Goal: Transaction & Acquisition: Book appointment/travel/reservation

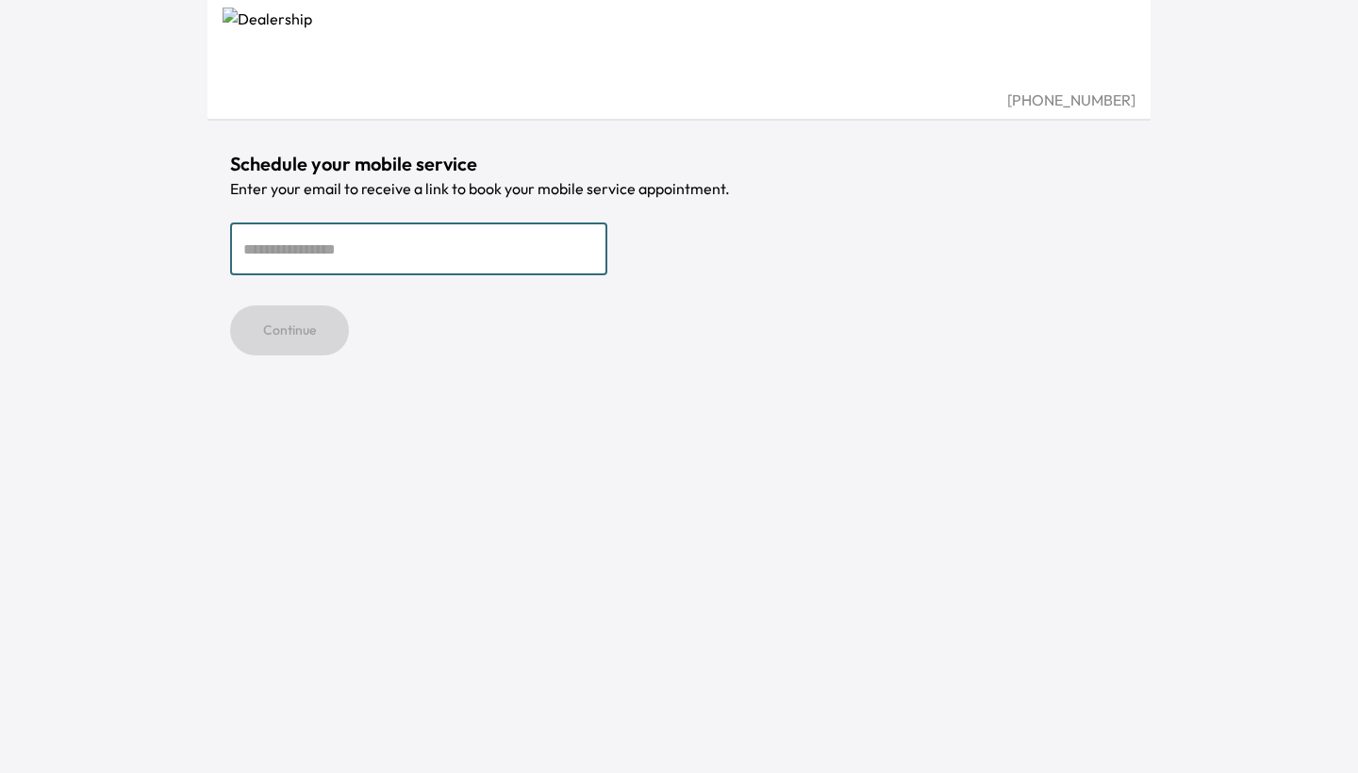
type input "**********"
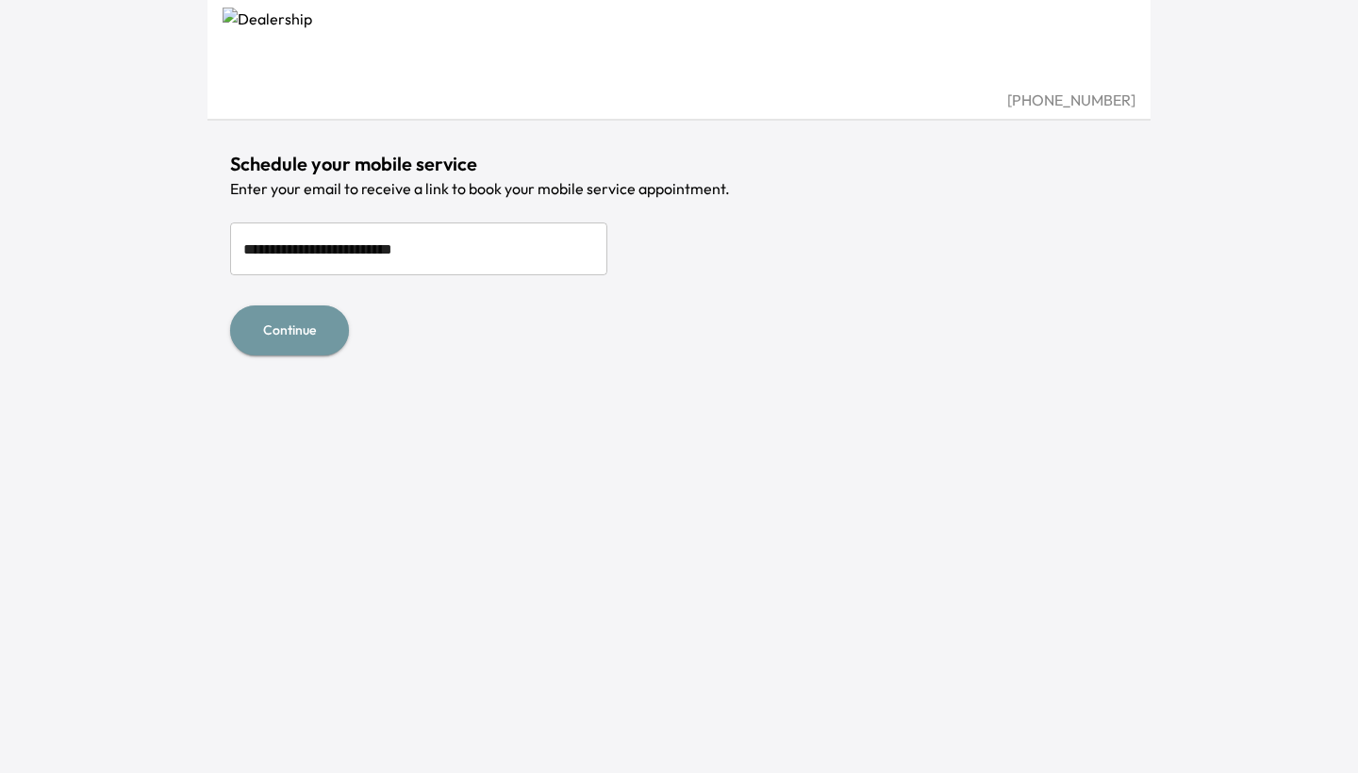
click at [286, 319] on button "Continue" at bounding box center [289, 330] width 119 height 50
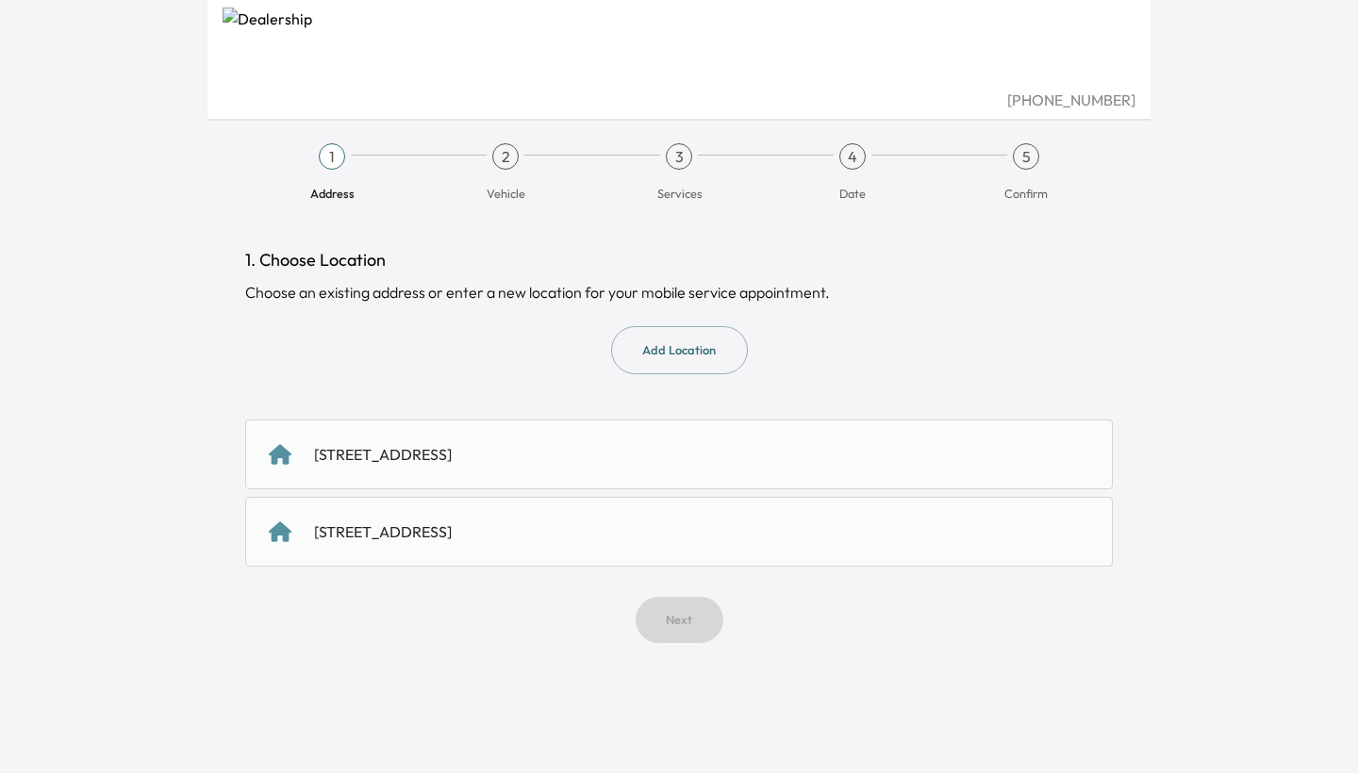
click at [712, 349] on button "Add Location" at bounding box center [679, 350] width 137 height 48
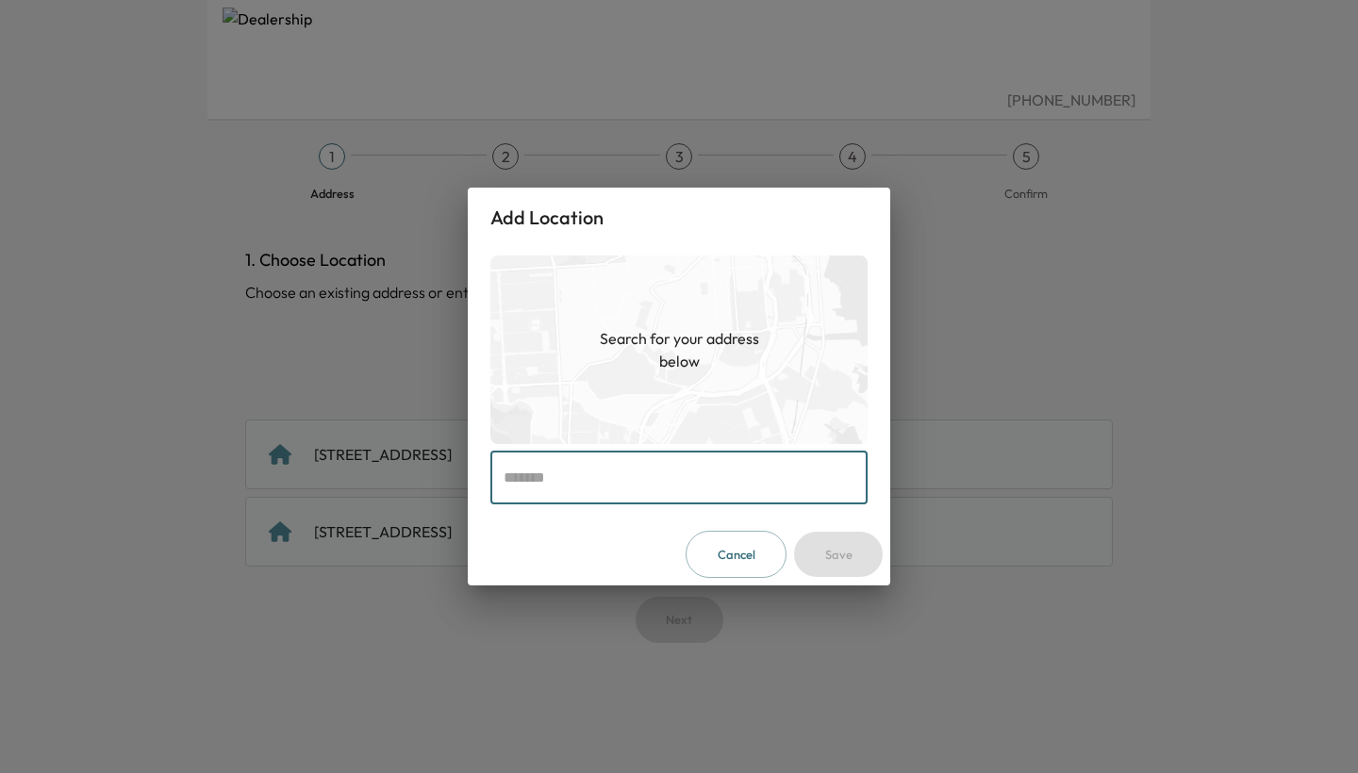
click at [576, 497] on input "text" at bounding box center [678, 478] width 377 height 53
click at [746, 572] on button "Cancel" at bounding box center [735, 555] width 101 height 48
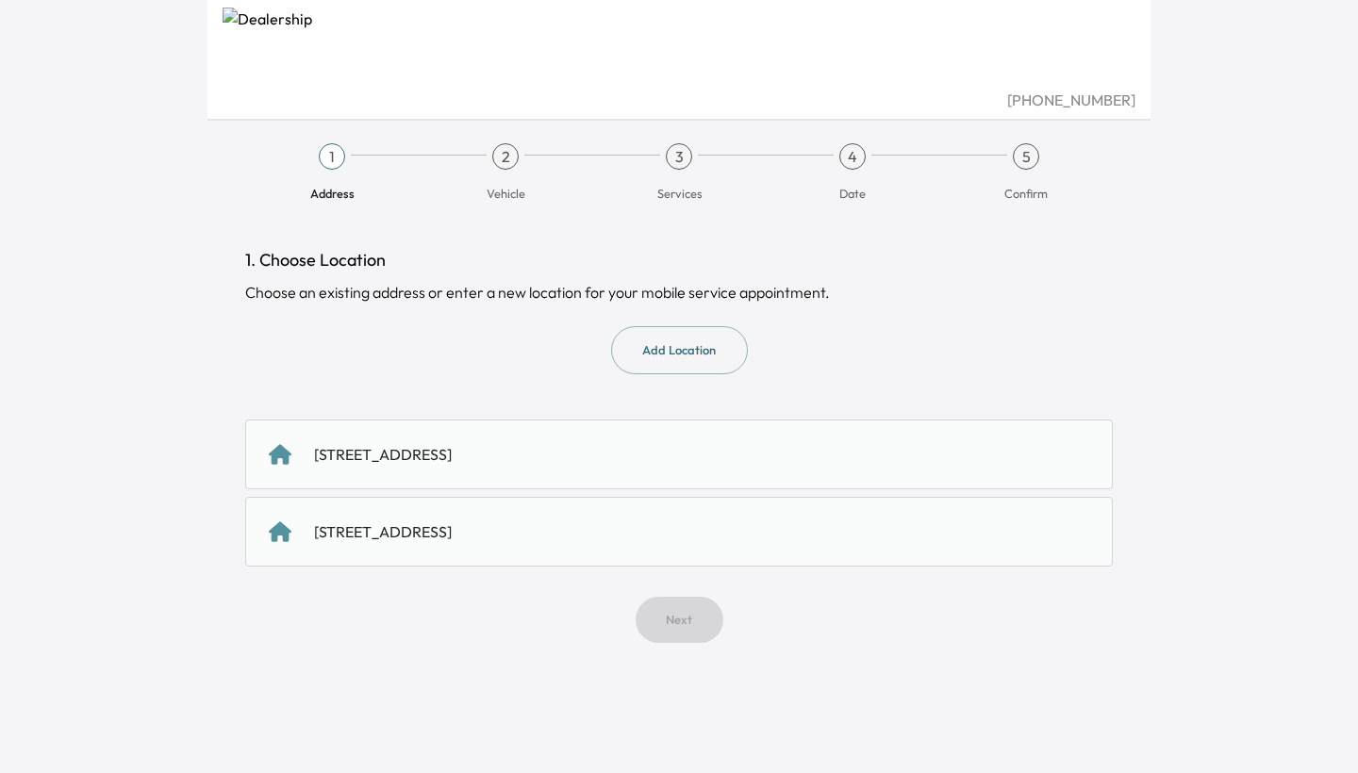
click at [477, 436] on div "5717 Tonopah Drive, San Jose, CA 95123, United States of America" at bounding box center [678, 455] width 867 height 70
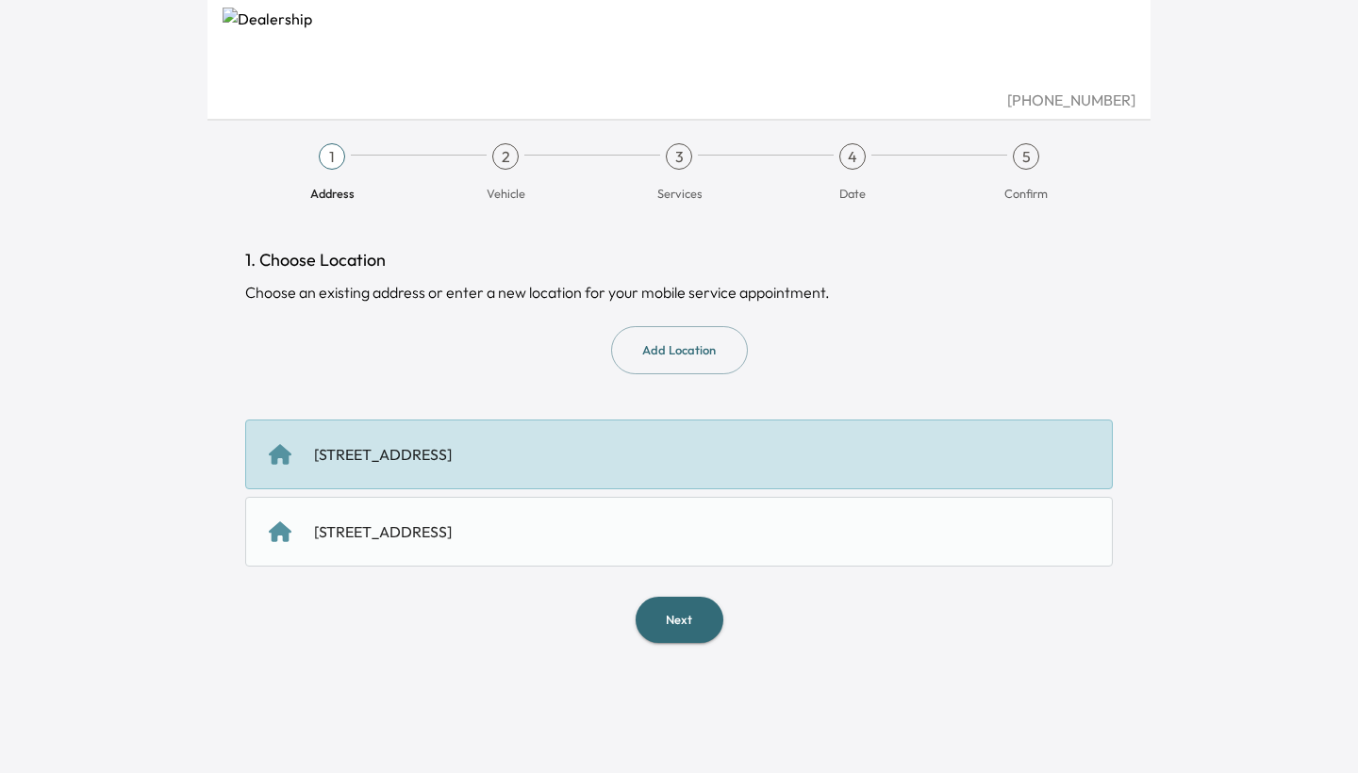
click at [685, 614] on button "Next" at bounding box center [679, 620] width 88 height 46
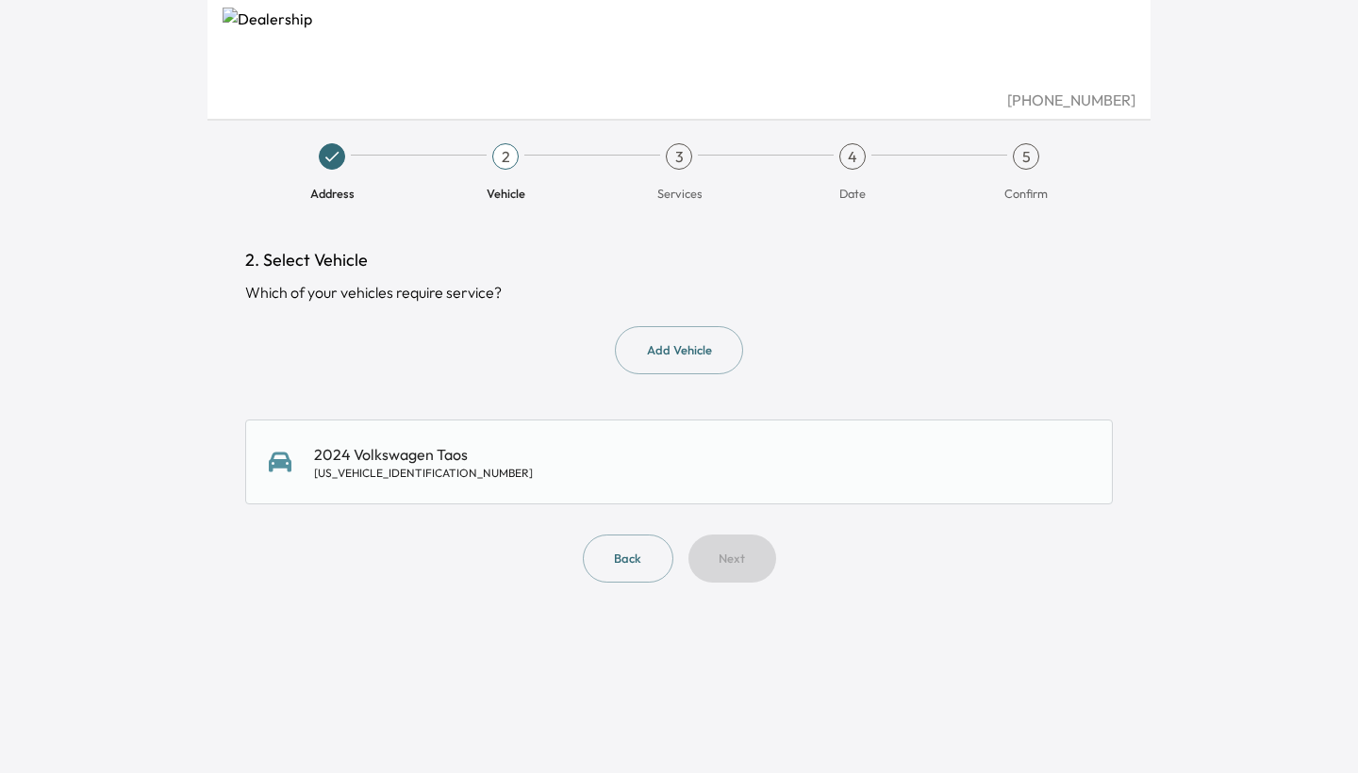
click at [632, 456] on div "2024 Volkswagen Taos 3VVJX7B20RM097574" at bounding box center [679, 462] width 820 height 38
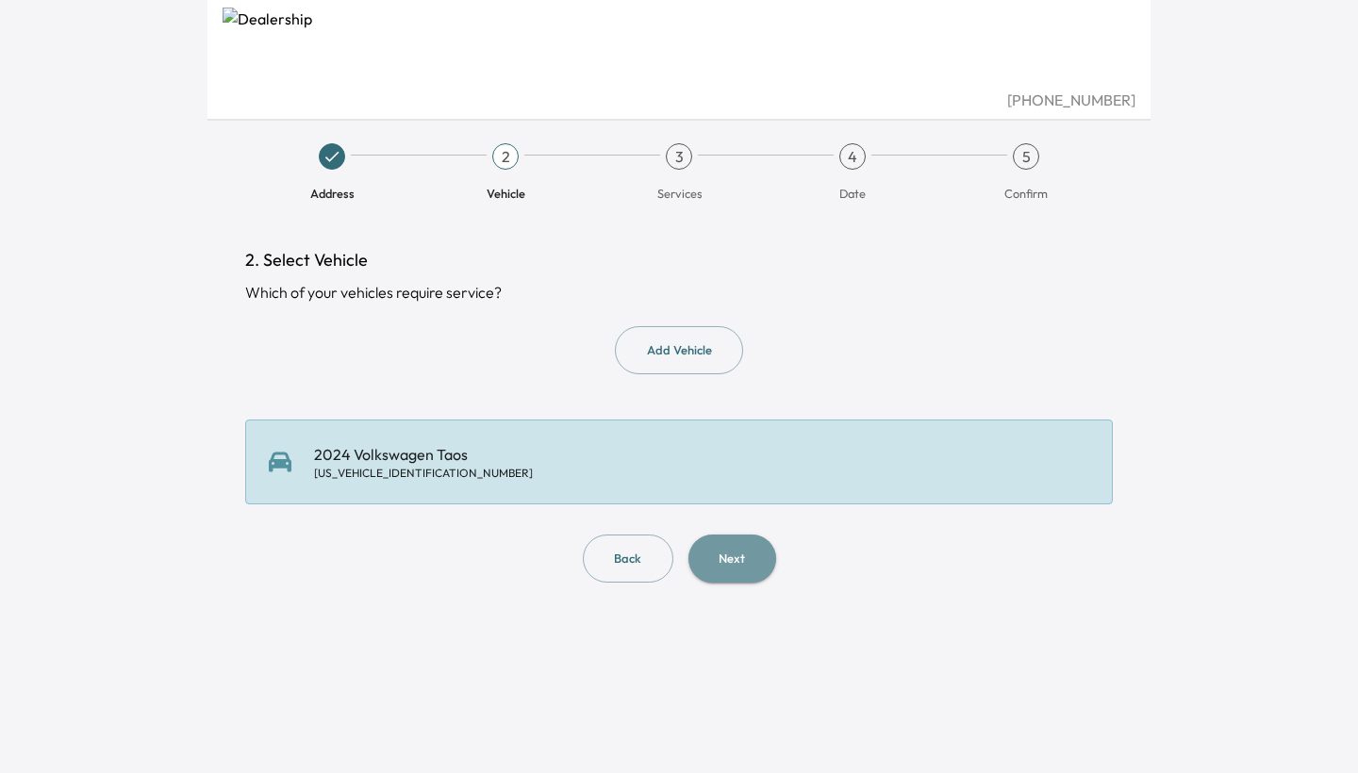
click at [721, 553] on button "Next" at bounding box center [732, 559] width 88 height 48
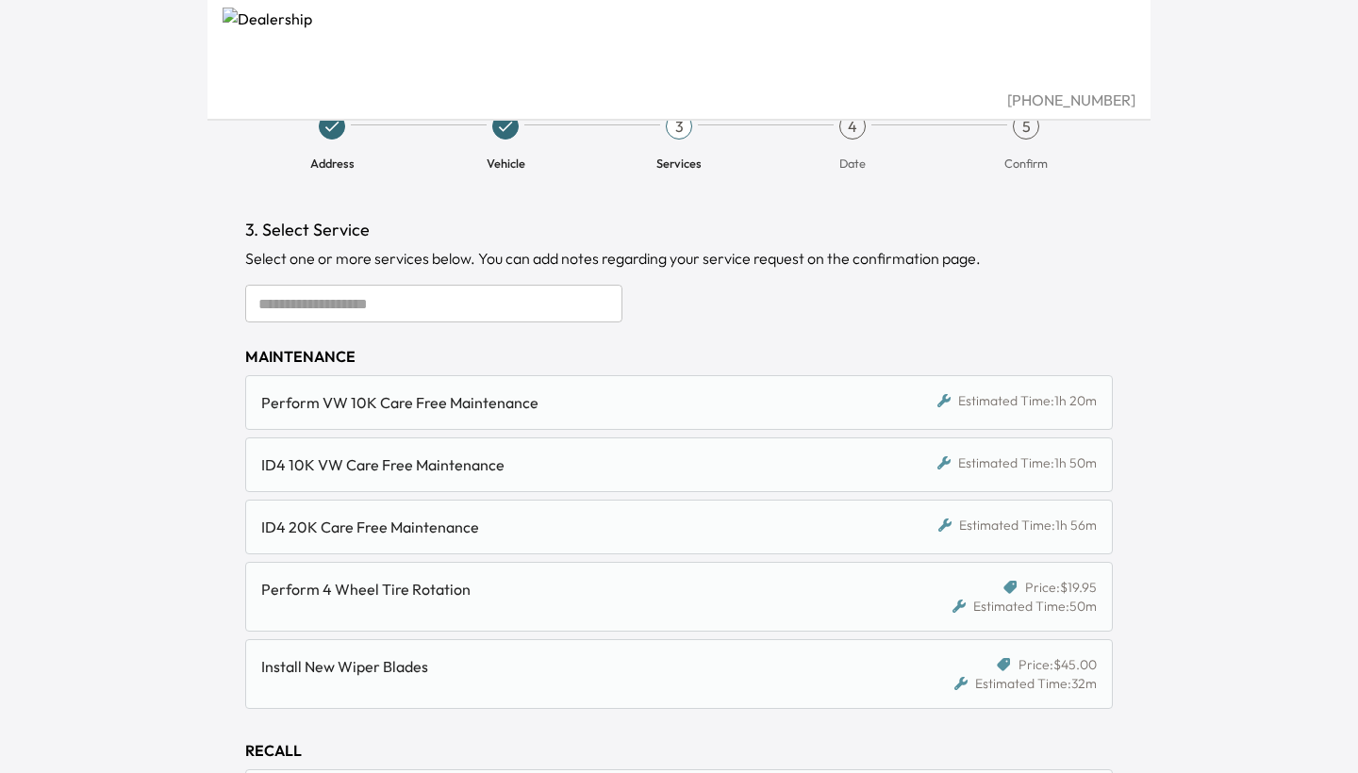
scroll to position [37, 0]
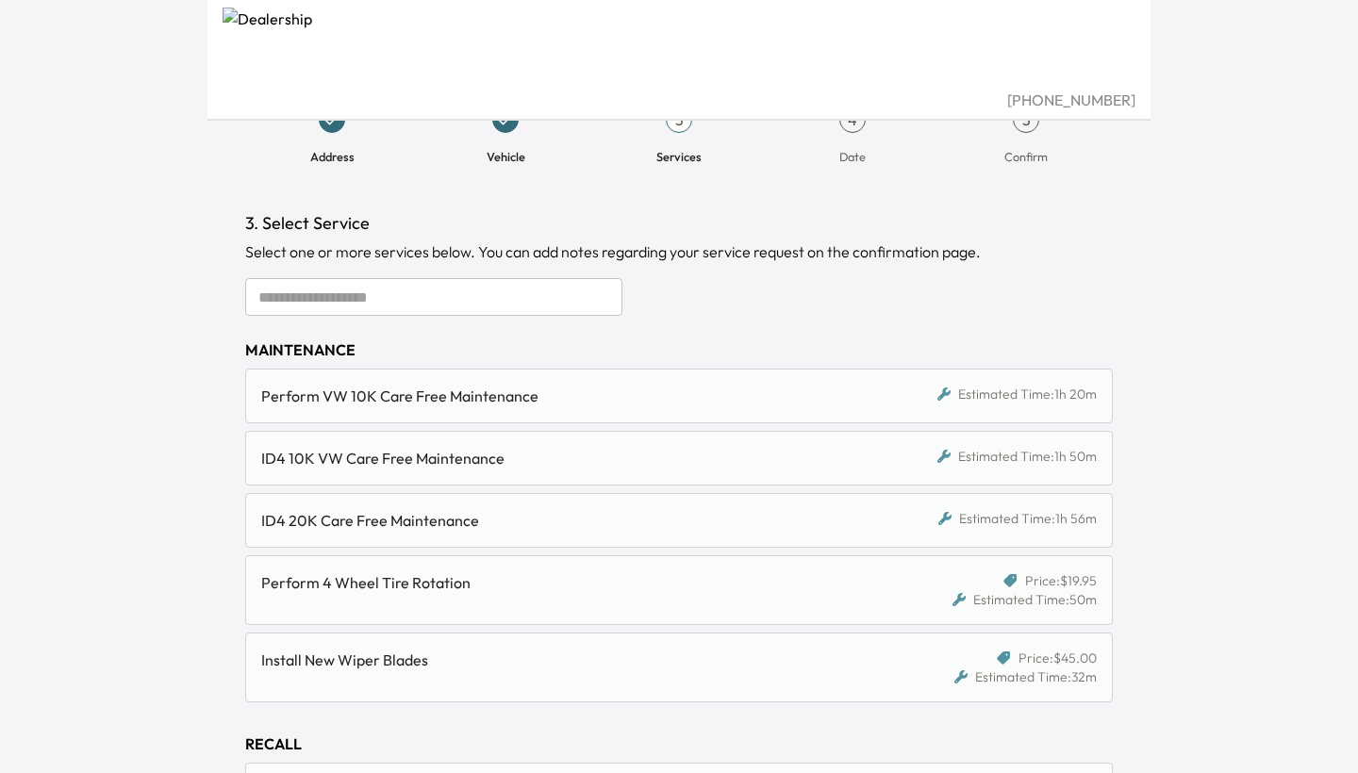
click at [687, 411] on div "Perform VW 10K Care Free Maintenance Estimated Time: 1h 20m" at bounding box center [678, 396] width 867 height 55
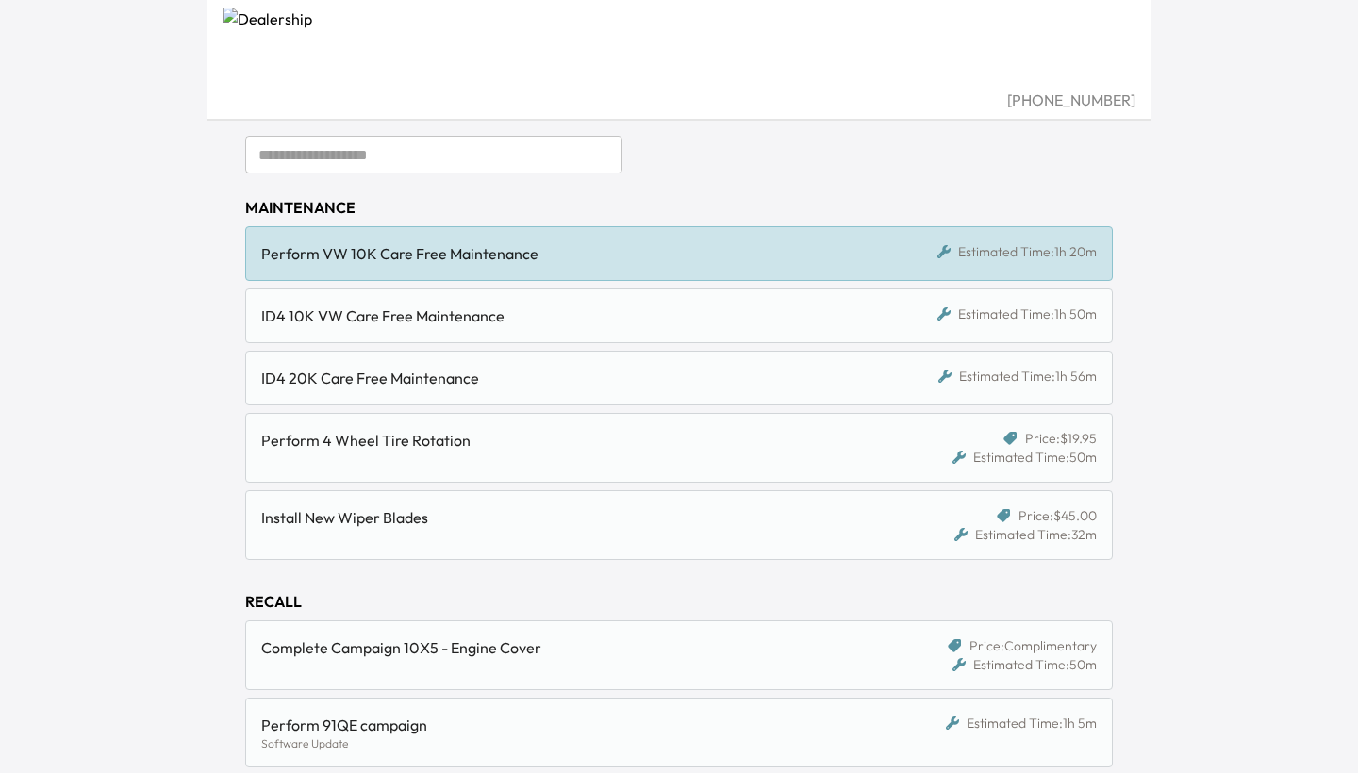
scroll to position [184, 0]
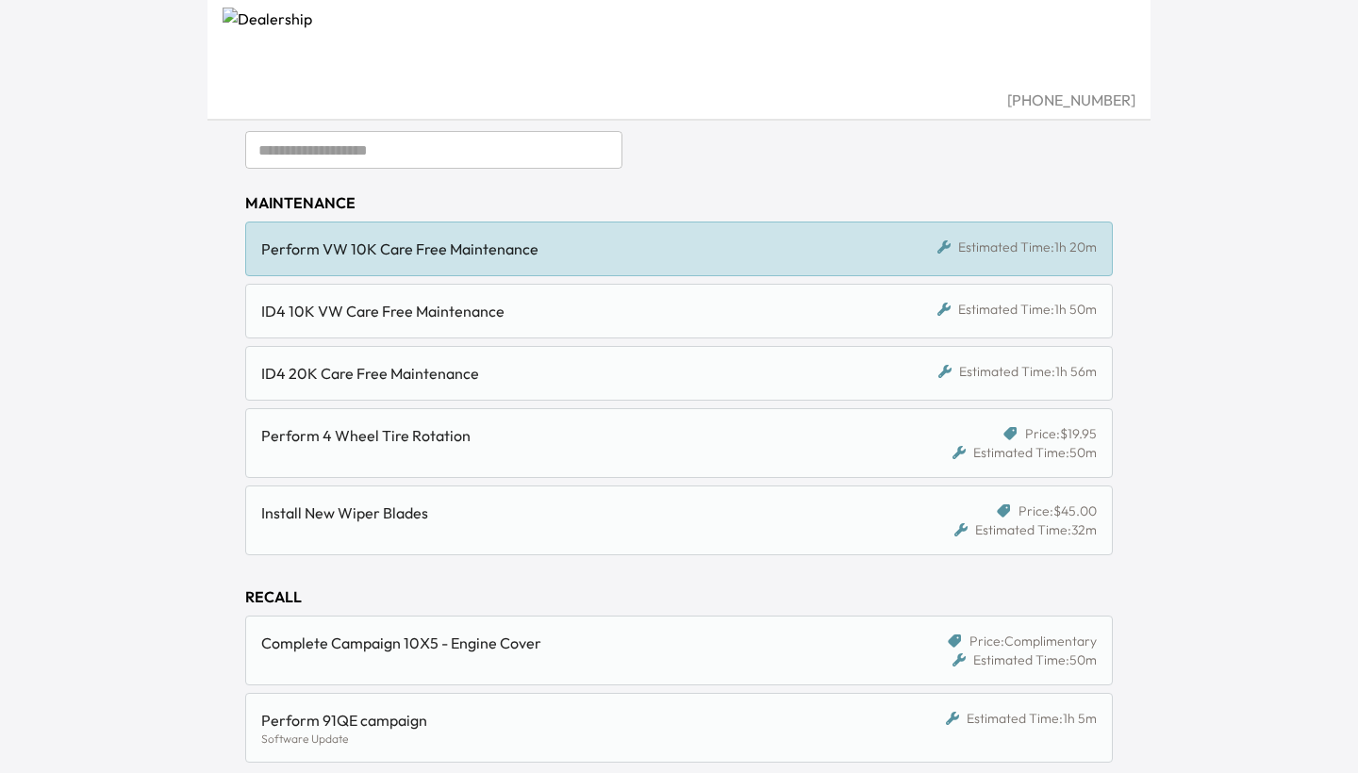
click at [708, 315] on div "ID4 10K VW Care Free Maintenance" at bounding box center [567, 311] width 612 height 23
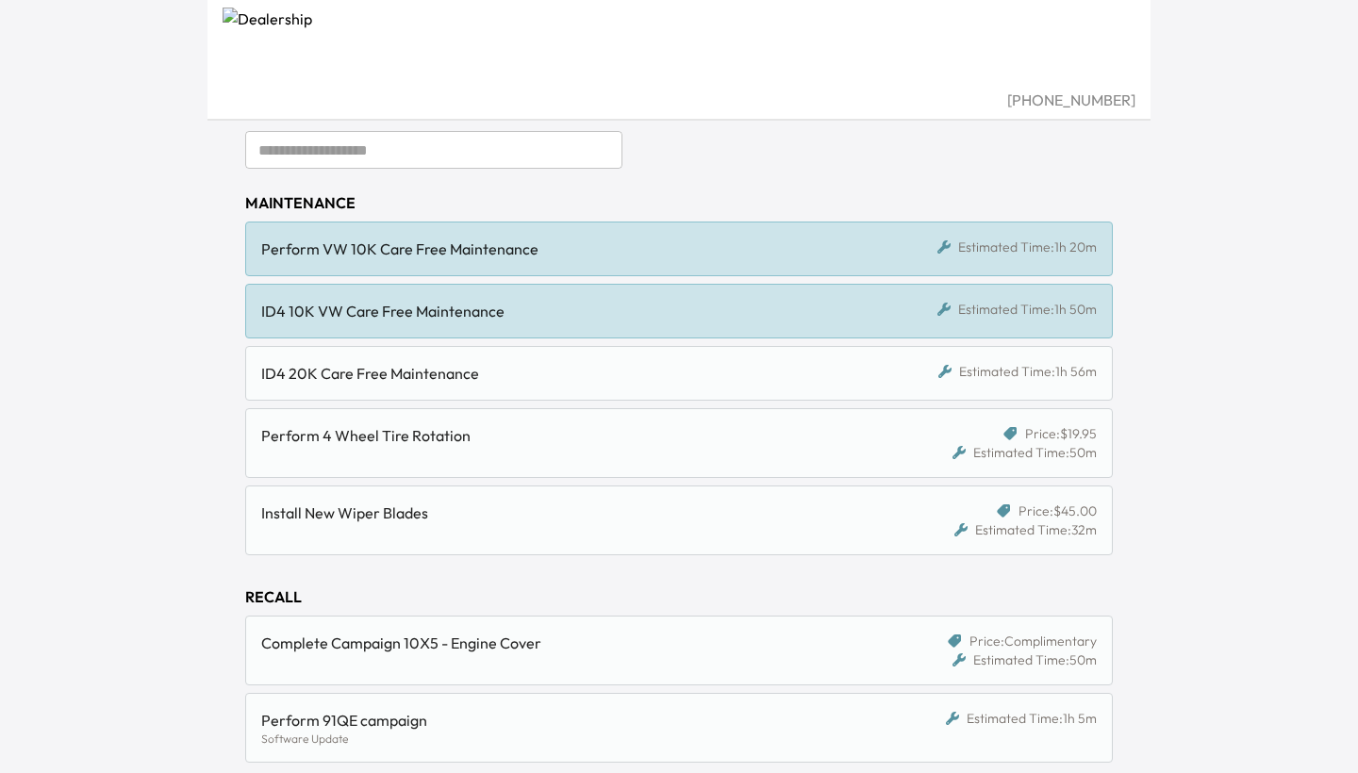
click at [653, 378] on div "ID4 20K Care Free Maintenance" at bounding box center [567, 373] width 612 height 23
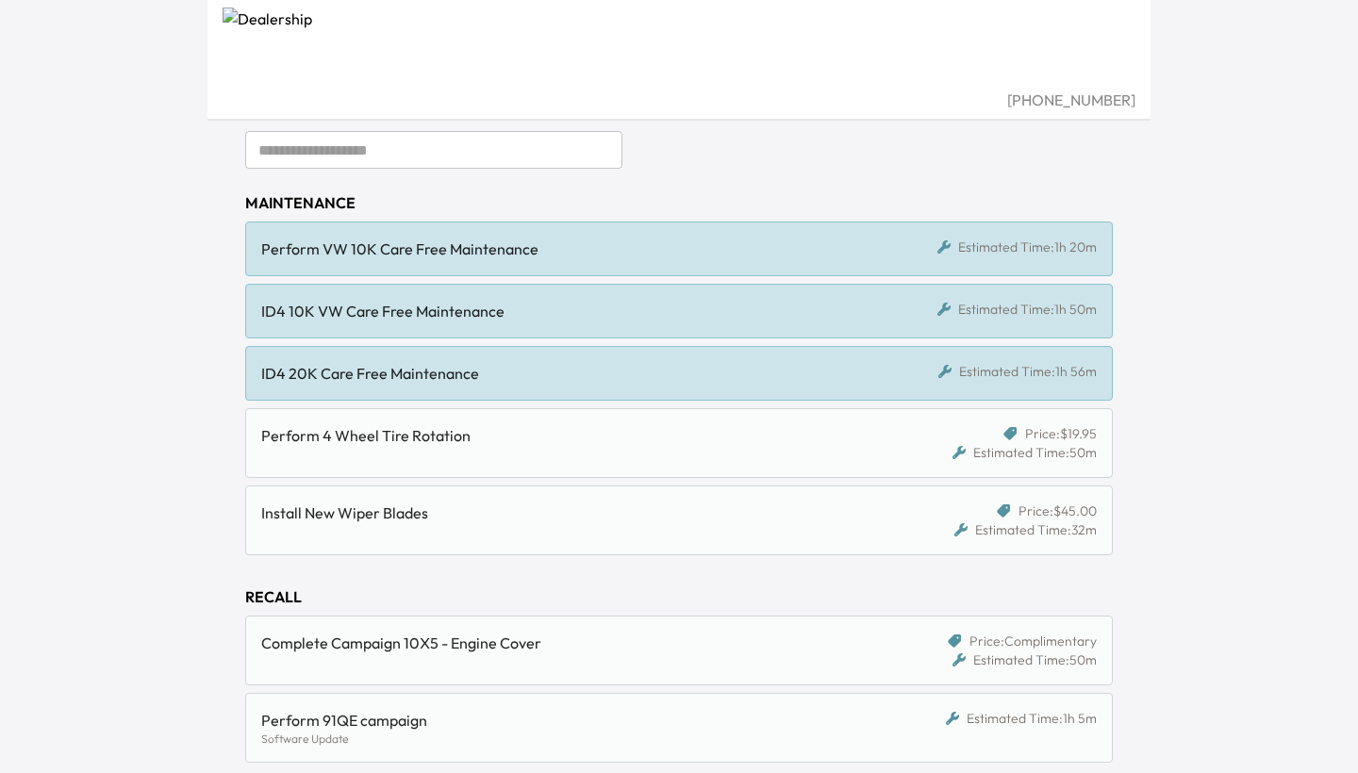
click at [618, 388] on div "ID4 20K Care Free Maintenance Estimated Time: 1h 56m" at bounding box center [678, 373] width 867 height 55
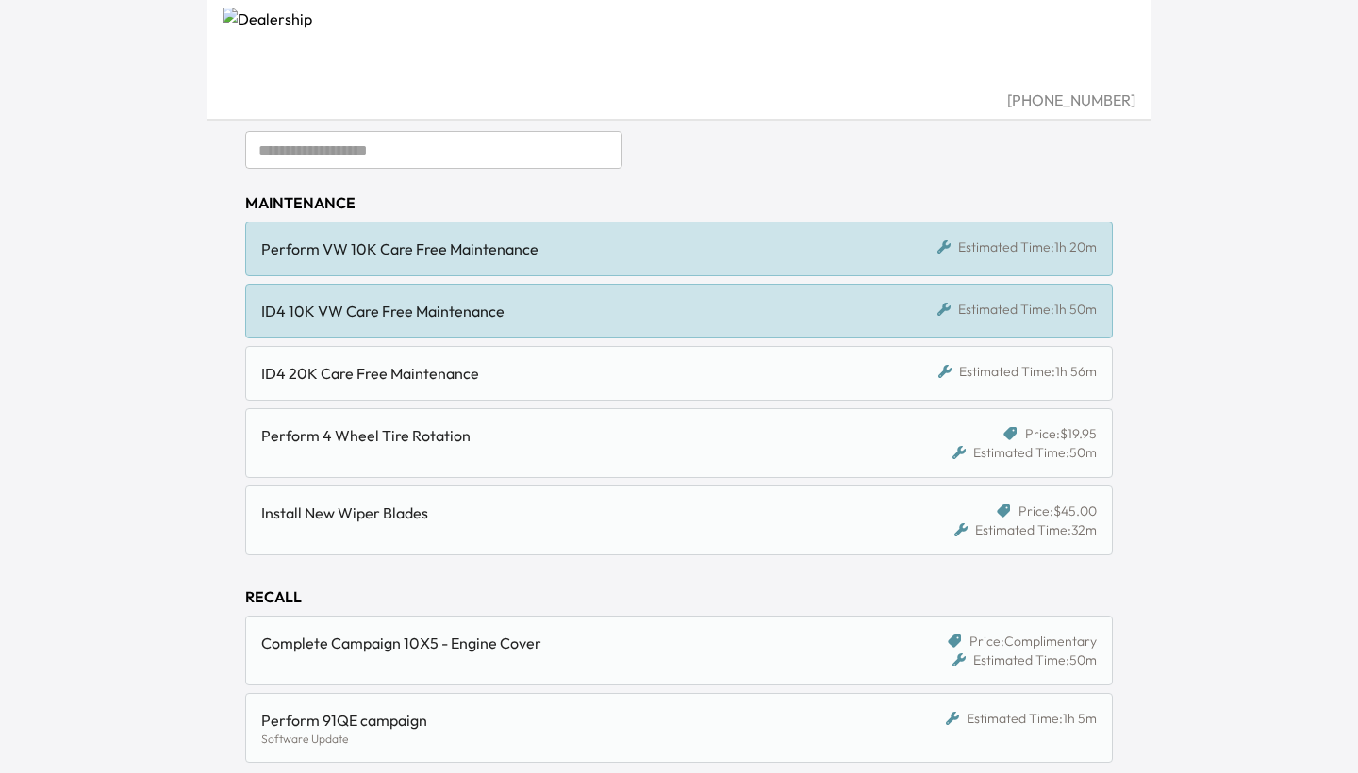
click at [616, 321] on div "ID4 10K VW Care Free Maintenance" at bounding box center [567, 311] width 612 height 23
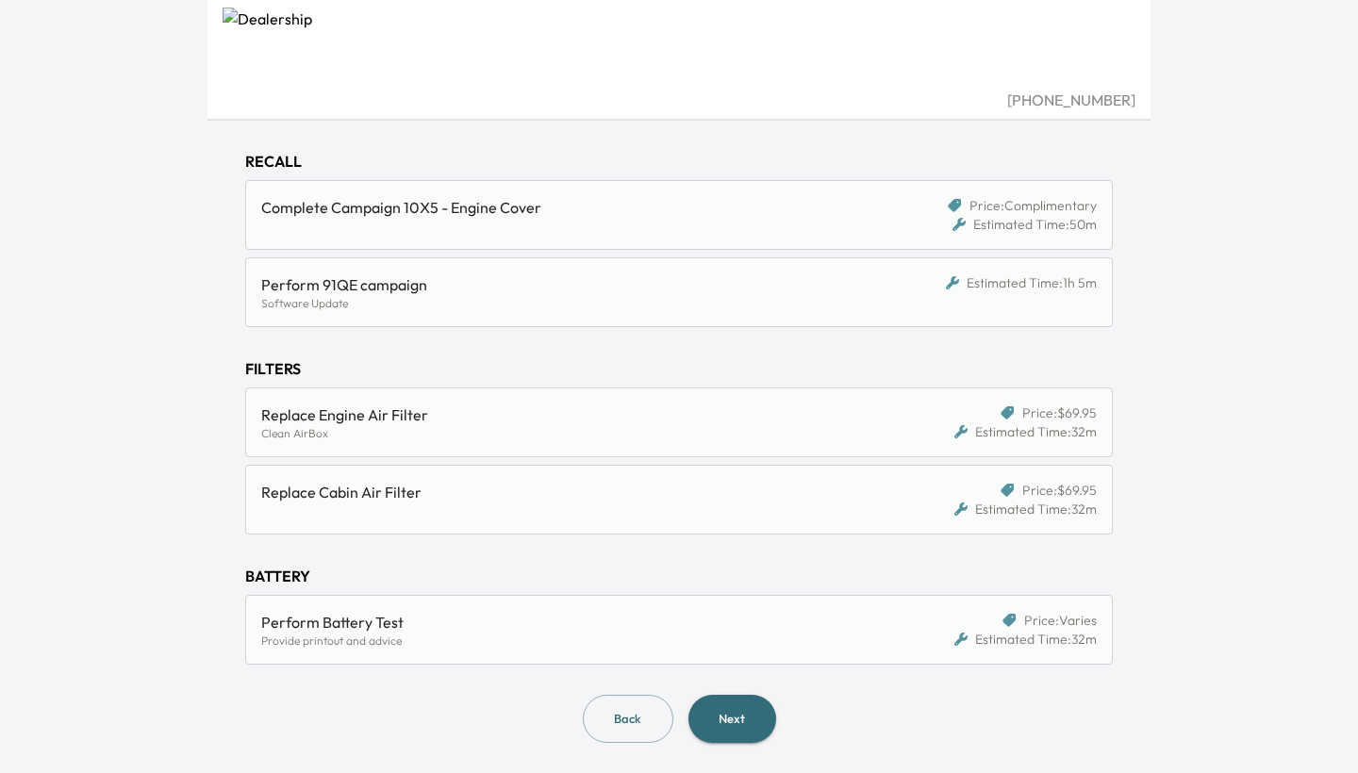
scroll to position [619, 0]
click at [760, 723] on button "Next" at bounding box center [732, 720] width 88 height 48
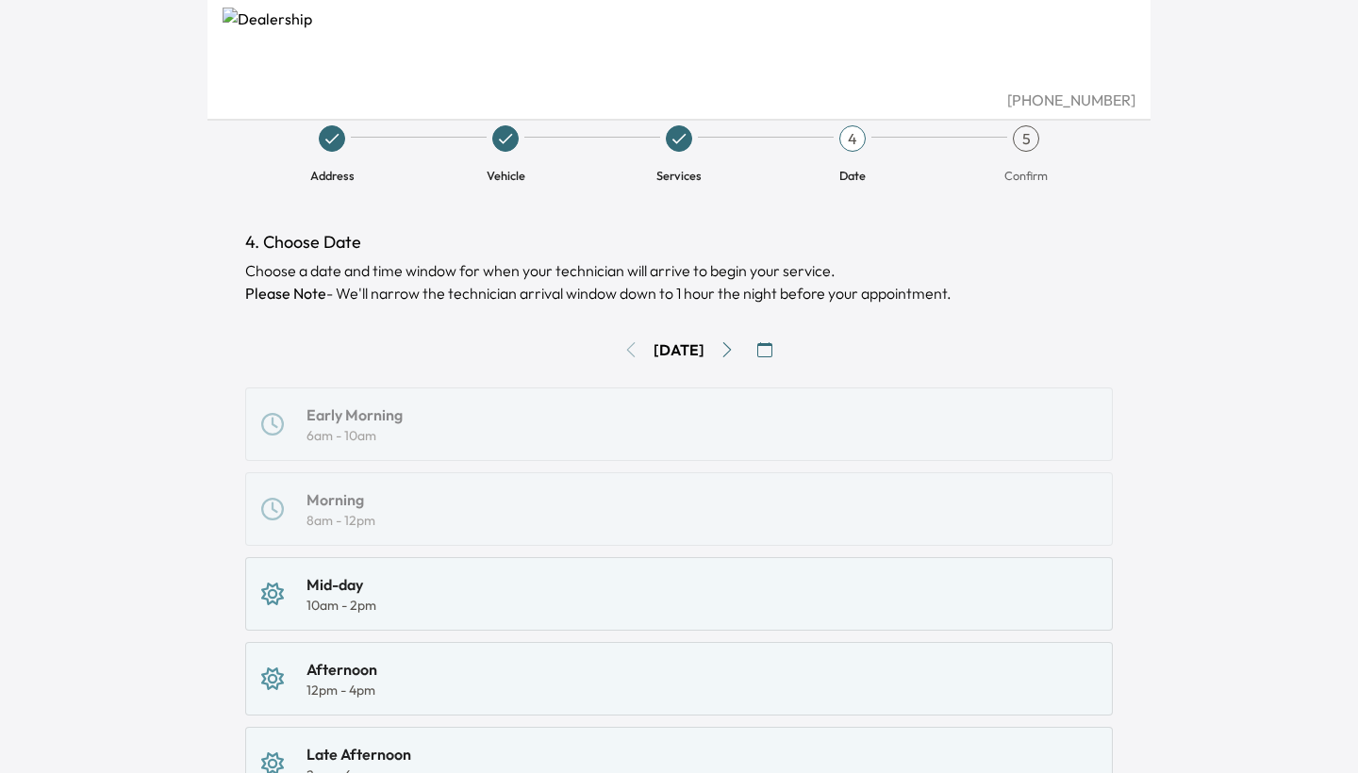
scroll to position [20, 0]
click at [628, 342] on div "Tue, Sep 16" at bounding box center [678, 348] width 867 height 30
click at [618, 355] on div "Tue, Sep 16" at bounding box center [678, 348] width 867 height 30
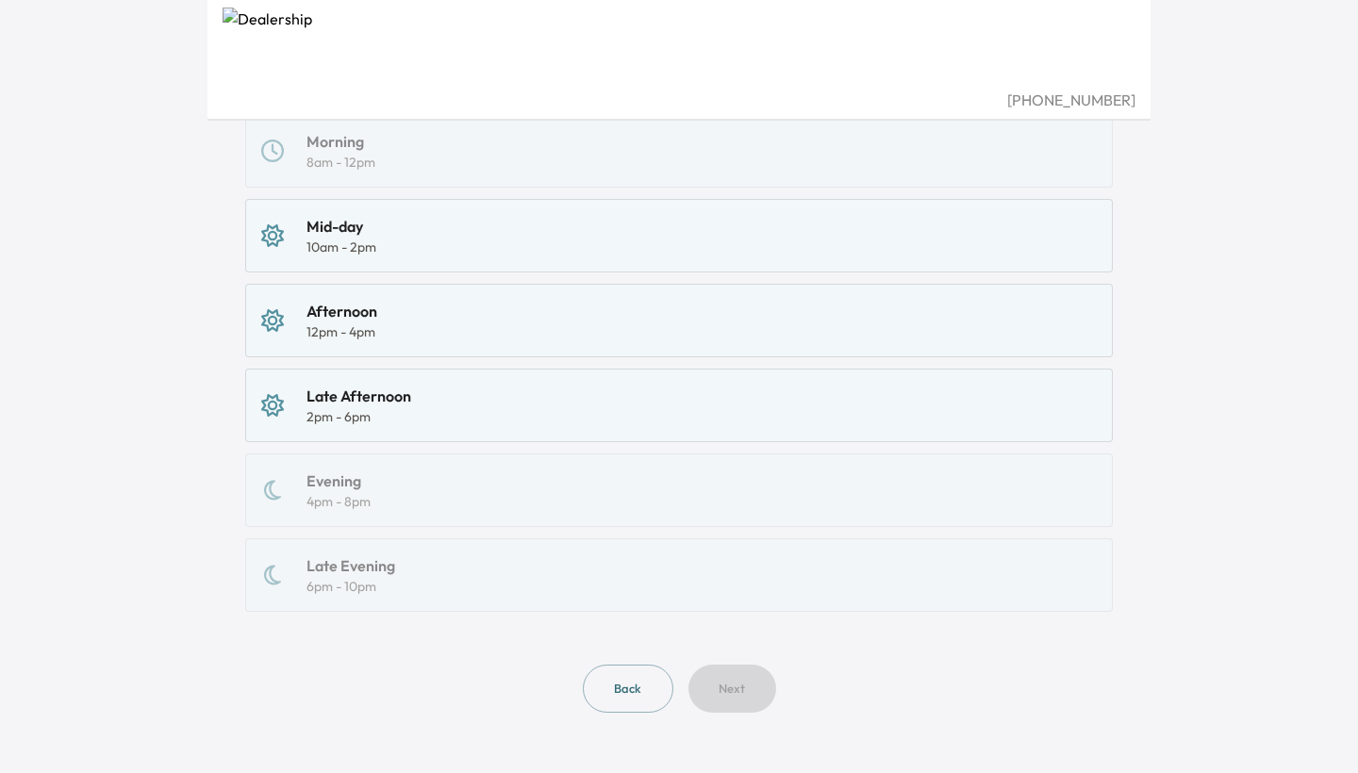
scroll to position [375, 0]
click at [583, 423] on div "Late Afternoon 2pm - 6pm" at bounding box center [678, 406] width 835 height 41
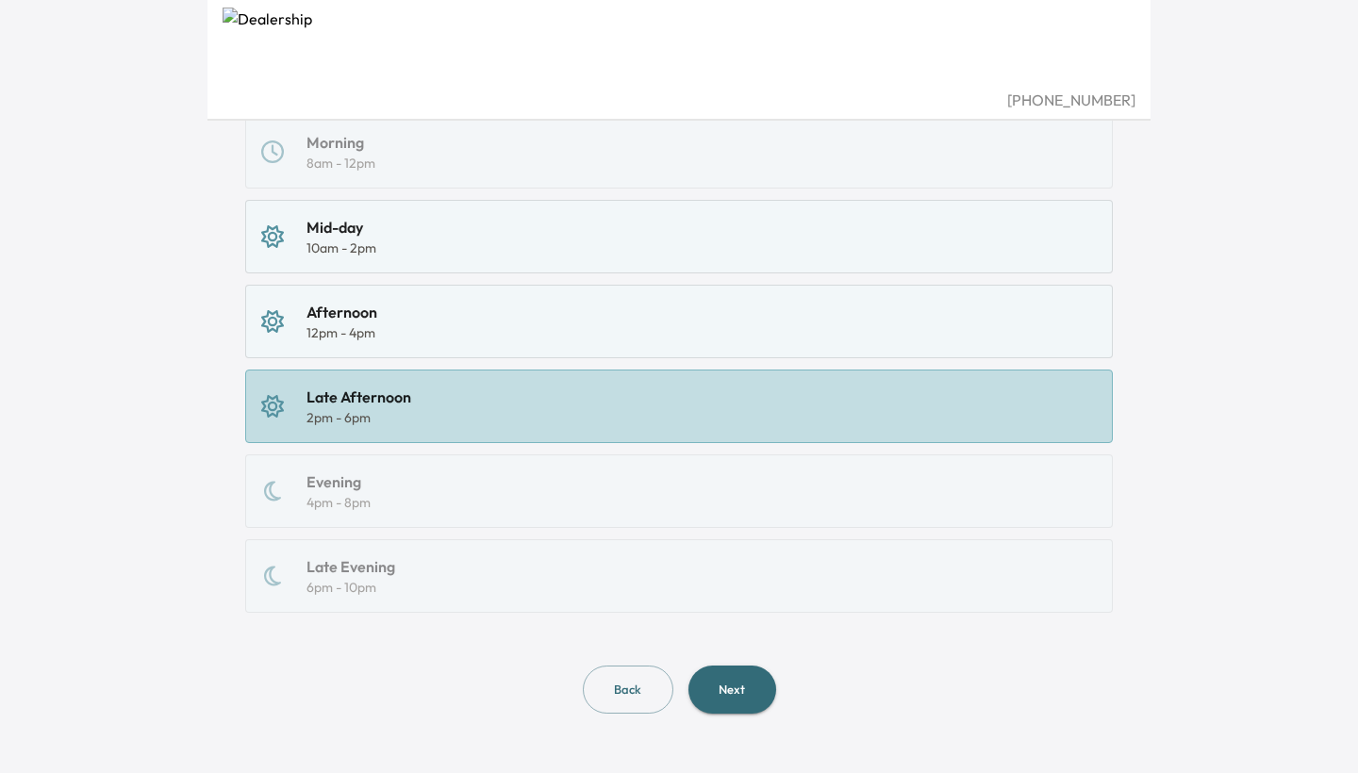
click at [492, 327] on div "Afternoon 12pm - 4pm" at bounding box center [678, 321] width 835 height 41
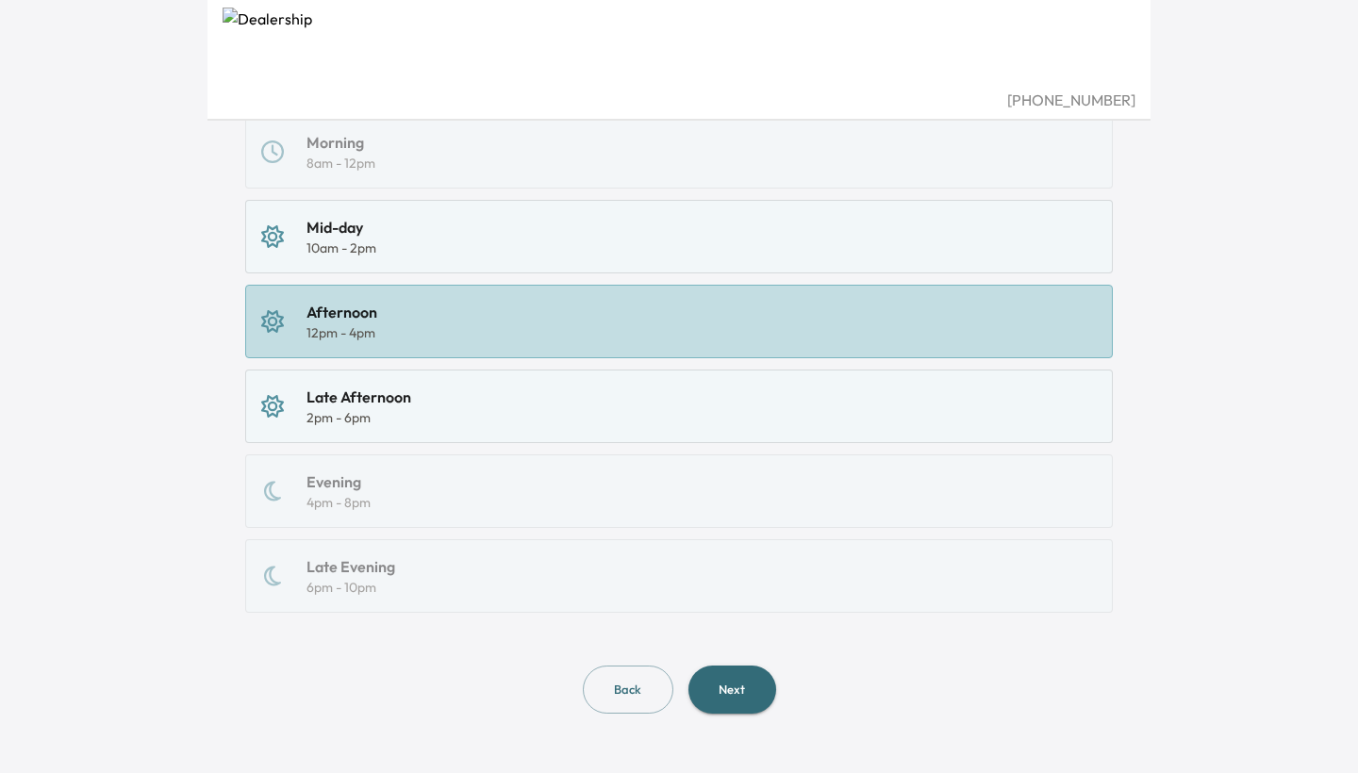
click at [743, 688] on button "Next" at bounding box center [732, 690] width 88 height 48
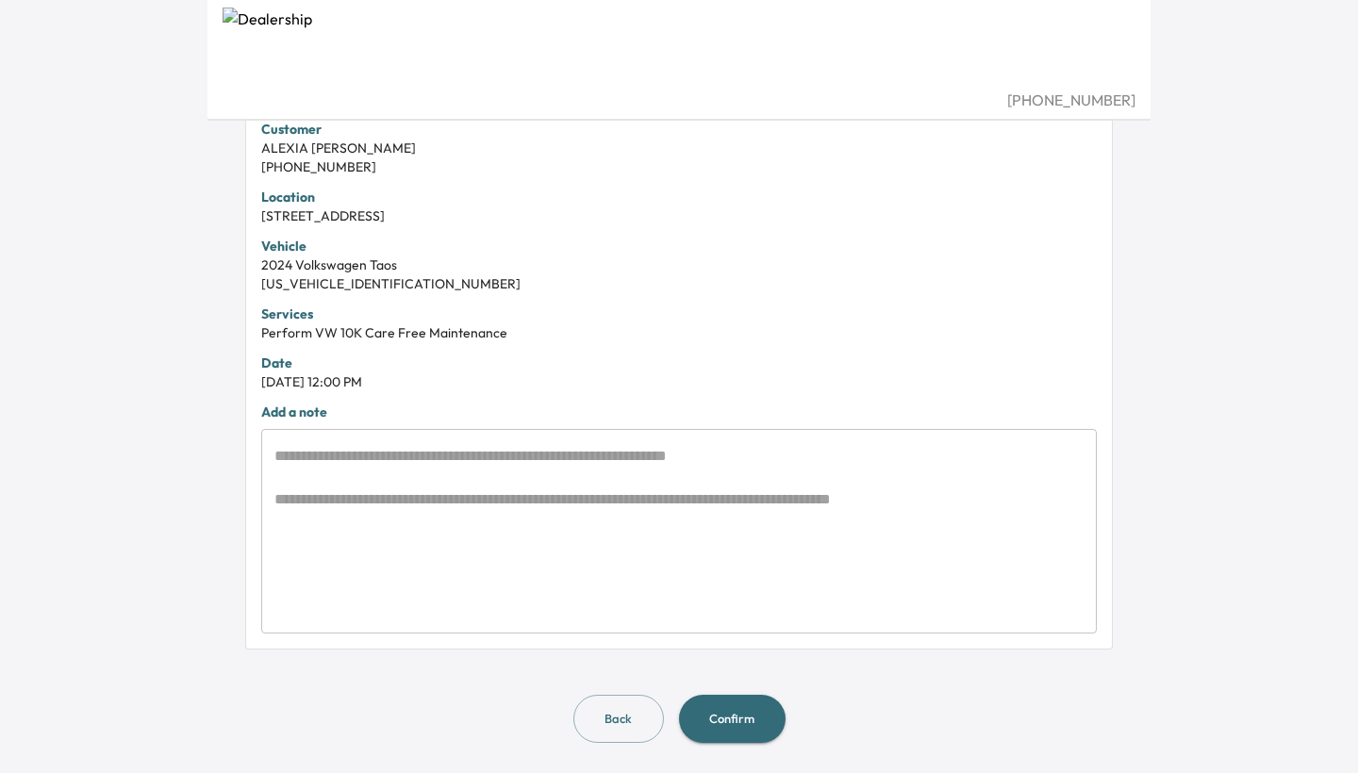
scroll to position [421, 0]
click at [747, 718] on button "Confirm" at bounding box center [732, 720] width 107 height 48
